Goal: Communication & Community: Answer question/provide support

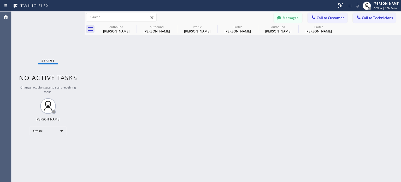
click at [283, 18] on button "Messages" at bounding box center [288, 18] width 29 height 10
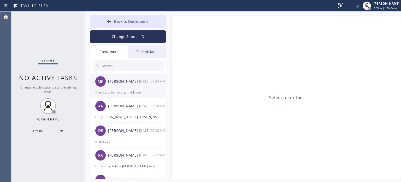
click at [146, 93] on div "thank you for letting me know" at bounding box center [127, 92] width 65 height 6
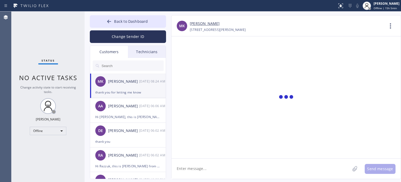
drag, startPoint x: 125, startPoint y: 37, endPoint x: 128, endPoint y: 39, distance: 3.0
click at [125, 37] on button "Change Sender ID" at bounding box center [128, 36] width 76 height 13
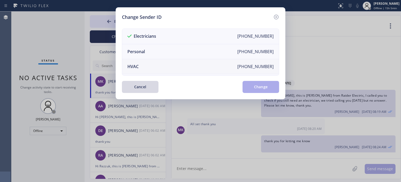
click at [142, 67] on li "HVAC [PHONE_NUMBER]" at bounding box center [200, 66] width 157 height 15
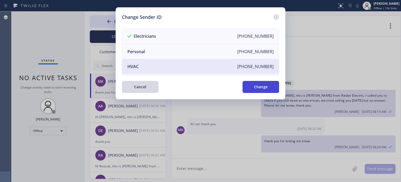
click at [254, 85] on button "Change" at bounding box center [261, 87] width 37 height 12
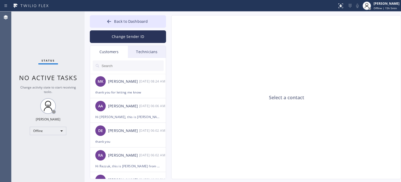
click at [101, 50] on div "Customers" at bounding box center [109, 52] width 38 height 12
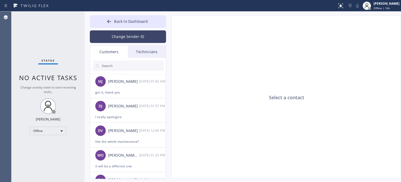
click at [118, 35] on button "Change Sender ID" at bounding box center [128, 36] width 76 height 13
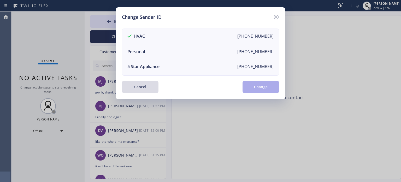
click at [136, 87] on button "Cancel" at bounding box center [140, 87] width 37 height 12
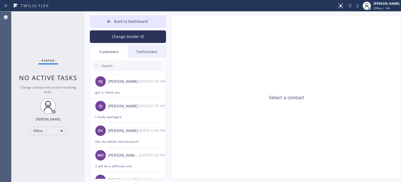
click at [115, 66] on input "text" at bounding box center [132, 65] width 63 height 10
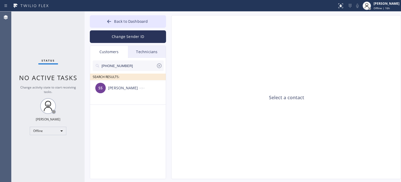
drag, startPoint x: 335, startPoint y: 91, endPoint x: 260, endPoint y: 84, distance: 75.9
click at [335, 91] on div "Select a contact" at bounding box center [287, 97] width 230 height 164
click at [124, 67] on input "[PHONE_NUMBER]" at bounding box center [128, 65] width 55 height 10
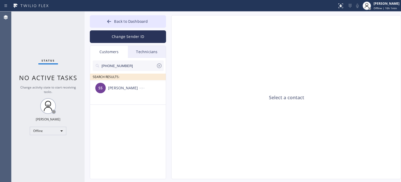
paste input "212) 484-3782"
type input "[PHONE_NUMBER]"
click at [114, 67] on input "[PHONE_NUMBER]" at bounding box center [128, 65] width 55 height 10
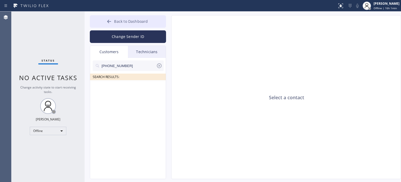
click at [140, 17] on button "Back to Dashboard" at bounding box center [128, 21] width 76 height 13
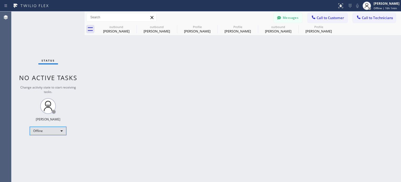
click at [37, 131] on div "Offline" at bounding box center [48, 130] width 37 height 8
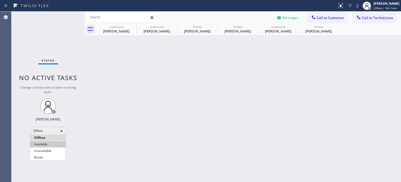
drag, startPoint x: 43, startPoint y: 145, endPoint x: 165, endPoint y: 99, distance: 130.5
click at [43, 145] on li "Available" at bounding box center [48, 144] width 36 height 6
click at [324, 20] on button "Call to Customer" at bounding box center [328, 18] width 40 height 10
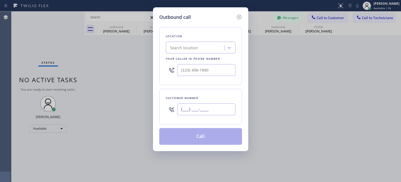
click at [184, 108] on input "(___) ___-____" at bounding box center [206, 109] width 58 height 12
paste input "212) 484-3782"
type input "[PHONE_NUMBER]"
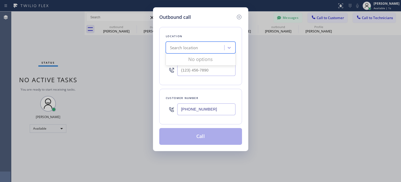
click at [187, 51] on div "Search location" at bounding box center [195, 47] width 57 height 9
paste input "USA Heating and AC Repair"
type input "USA Heating and AC Repair"
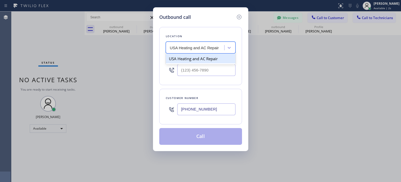
click at [192, 59] on div "USA Heating and AC Repair" at bounding box center [201, 58] width 70 height 9
type input "[PHONE_NUMBER]"
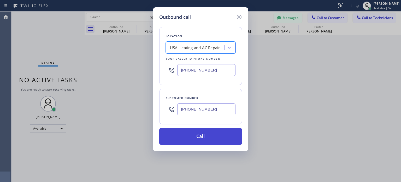
click at [198, 139] on button "Call" at bounding box center [200, 136] width 83 height 17
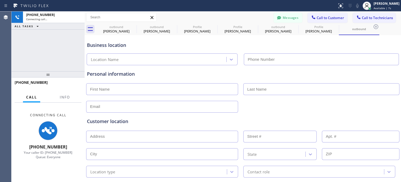
type input "[PHONE_NUMBER]"
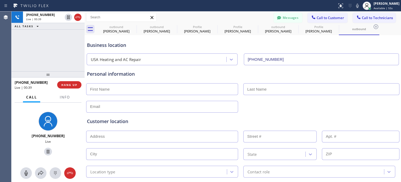
click at [310, 113] on div "Customer location >> ADD NEW ADDRESS << + NEW ADDRESS State Location type Conta…" at bounding box center [243, 144] width 314 height 65
click at [75, 86] on span "HANG UP" at bounding box center [69, 85] width 16 height 4
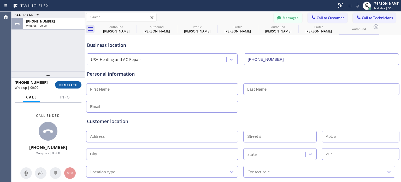
click at [74, 85] on span "COMPLETE" at bounding box center [68, 85] width 18 height 4
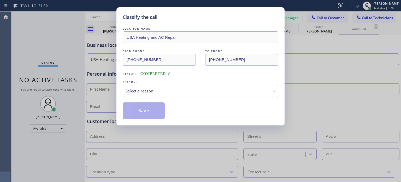
click at [156, 91] on div "Select a reason" at bounding box center [201, 91] width 150 height 6
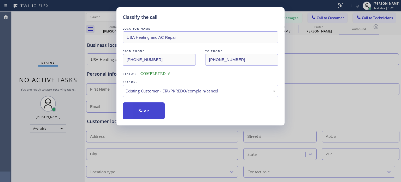
click at [145, 111] on button "Save" at bounding box center [144, 110] width 42 height 17
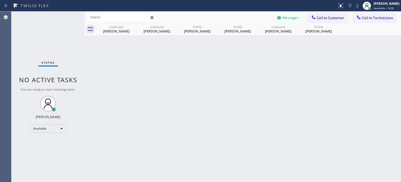
drag, startPoint x: 268, startPoint y: 171, endPoint x: 265, endPoint y: 172, distance: 2.8
click at [266, 170] on div "Back to Dashboard Change Sender ID Customers Technicians [PHONE_NUMBER] SEARCH …" at bounding box center [243, 96] width 317 height 170
click at [305, 87] on div "Back to Dashboard Change Sender ID Customers Technicians [PHONE_NUMBER] SEARCH …" at bounding box center [243, 96] width 317 height 170
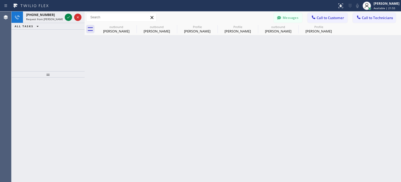
click at [320, 55] on div "Back to Dashboard Change Sender ID Customers Technicians [PHONE_NUMBER] SEARCH …" at bounding box center [243, 96] width 317 height 170
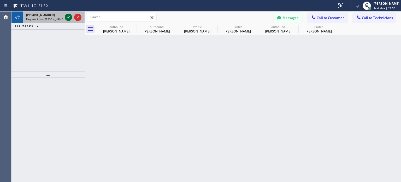
click at [70, 15] on icon at bounding box center [68, 17] width 6 height 6
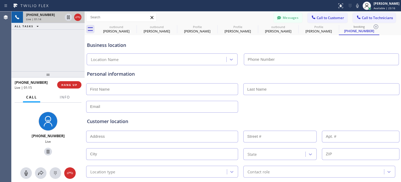
click at [298, 115] on div "Customer location >> ADD NEW ADDRESS << + NEW ADDRESS State Location type Conta…" at bounding box center [243, 144] width 314 height 65
click at [77, 18] on icon at bounding box center [78, 17] width 6 height 6
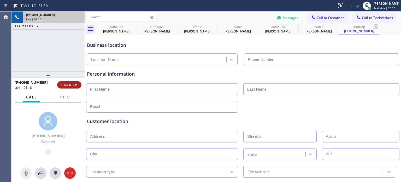
click at [75, 85] on span "HANG UP" at bounding box center [69, 85] width 16 height 4
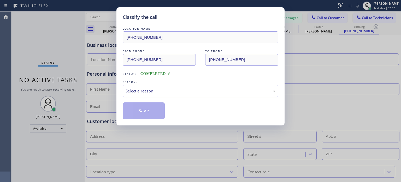
click at [217, 88] on div "Select a reason" at bounding box center [201, 91] width 150 height 6
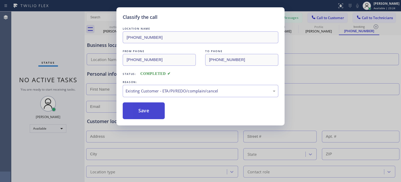
click at [152, 109] on button "Save" at bounding box center [144, 110] width 42 height 17
